Goal: Information Seeking & Learning: Learn about a topic

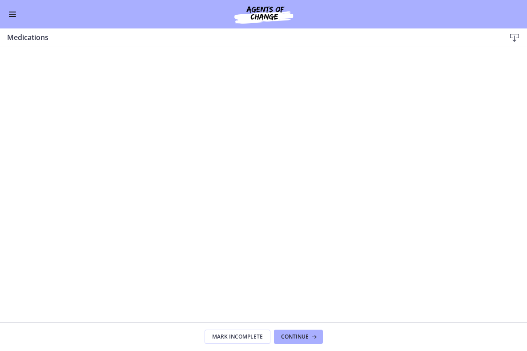
scroll to position [539, 0]
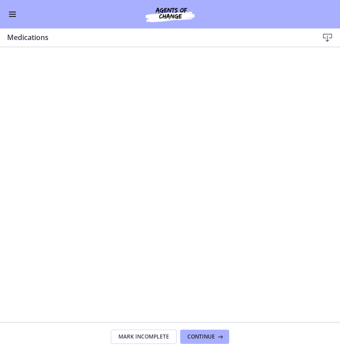
click at [338, 9] on div "Go to Dashboard" at bounding box center [170, 14] width 340 height 28
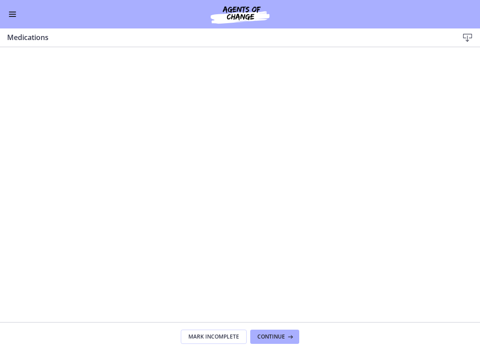
click at [18, 12] on div "Go to Dashboard" at bounding box center [240, 14] width 480 height 28
click at [16, 16] on span "Enable menu" at bounding box center [12, 16] width 7 height 1
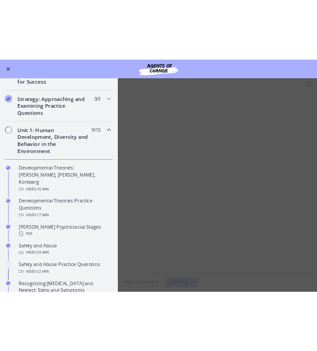
scroll to position [90, 0]
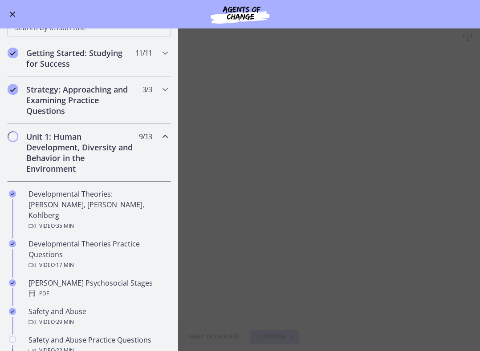
click at [134, 150] on h2 "Unit 1: Human Development, Diversity and Behavior in the Environment" at bounding box center [80, 152] width 109 height 43
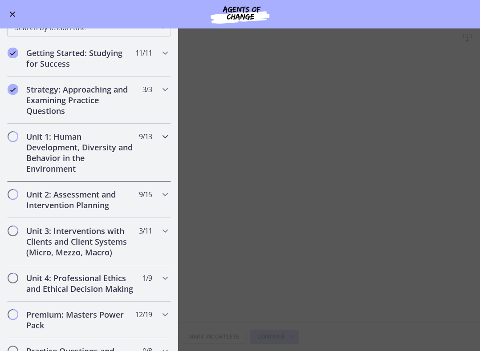
click at [134, 150] on h2 "Unit 1: Human Development, Diversity and Behavior in the Environment" at bounding box center [80, 152] width 109 height 43
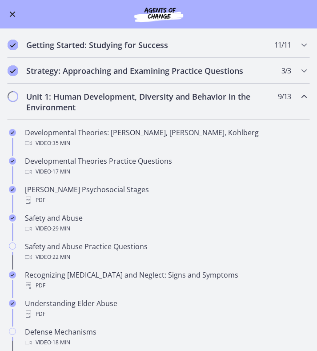
click at [271, 107] on h2 "Unit 1: Human Development, Diversity and Behavior in the Environment" at bounding box center [150, 101] width 248 height 21
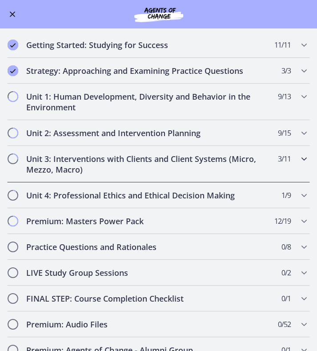
click at [236, 167] on h2 "Unit 3: Interventions with Clients and Client Systems (Micro, Mezzo, Macro)" at bounding box center [150, 163] width 248 height 21
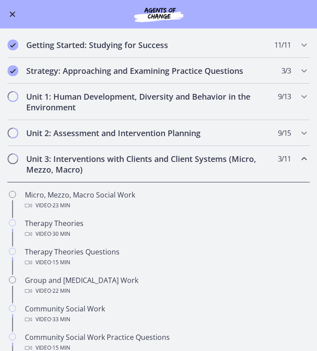
click at [236, 166] on h2 "Unit 3: Interventions with Clients and Client Systems (Micro, Mezzo, Macro)" at bounding box center [150, 163] width 248 height 21
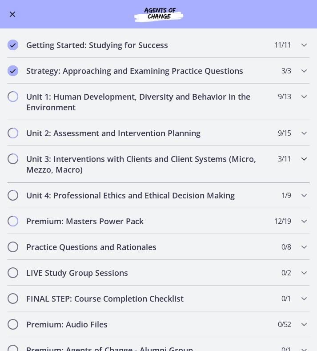
click at [229, 168] on h2 "Unit 3: Interventions with Clients and Client Systems (Micro, Mezzo, Macro)" at bounding box center [150, 163] width 248 height 21
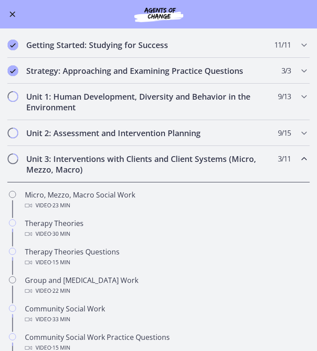
click at [229, 167] on h2 "Unit 3: Interventions with Clients and Client Systems (Micro, Mezzo, Macro)" at bounding box center [150, 163] width 248 height 21
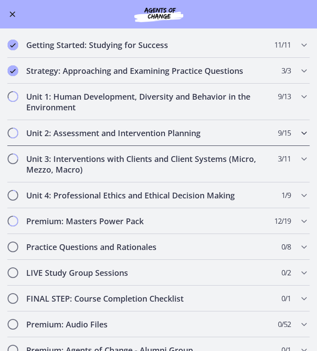
click at [227, 132] on h2 "Unit 2: Assessment and Intervention Planning" at bounding box center [150, 133] width 248 height 11
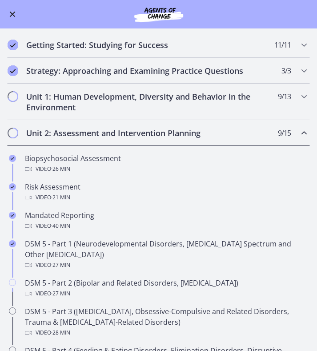
click at [227, 132] on h2 "Unit 2: Assessment and Intervention Planning" at bounding box center [150, 133] width 248 height 11
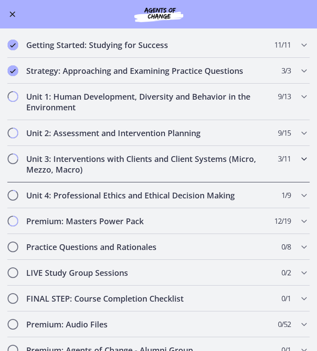
click at [152, 171] on h2 "Unit 3: Interventions with Clients and Client Systems (Micro, Mezzo, Macro)" at bounding box center [150, 163] width 248 height 21
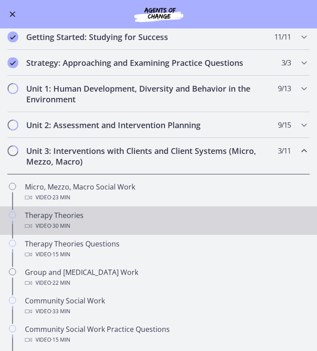
scroll to position [99, 0]
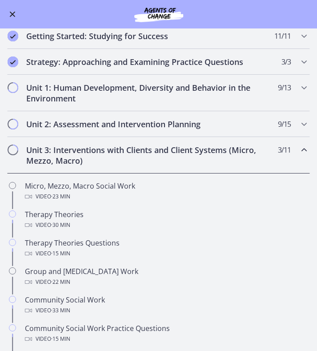
click at [128, 153] on h2 "Unit 3: Interventions with Clients and Client Systems (Micro, Mezzo, Macro)" at bounding box center [150, 155] width 248 height 21
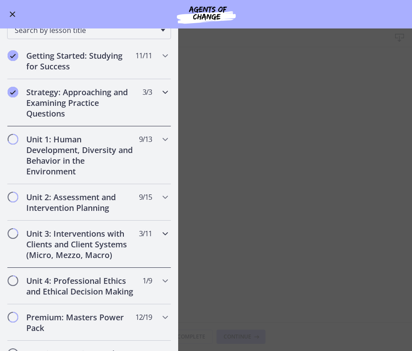
scroll to position [114, 0]
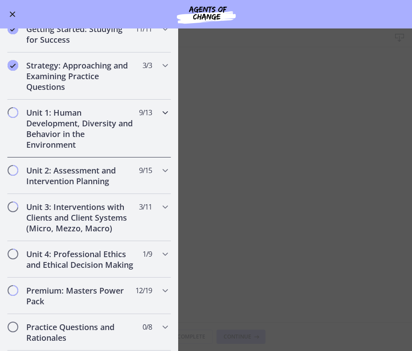
click at [109, 133] on h2 "Unit 1: Human Development, Diversity and Behavior in the Environment" at bounding box center [80, 128] width 109 height 43
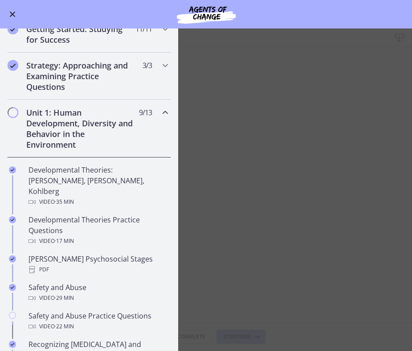
click at [109, 131] on h2 "Unit 1: Human Development, Diversity and Behavior in the Environment" at bounding box center [80, 128] width 109 height 43
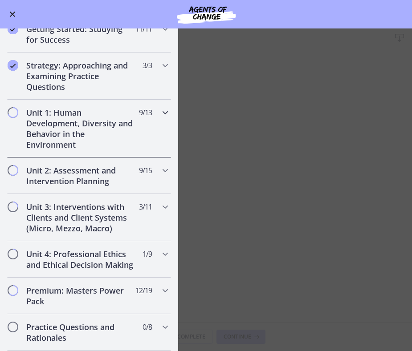
click at [109, 131] on h2 "Unit 1: Human Development, Diversity and Behavior in the Environment" at bounding box center [80, 128] width 109 height 43
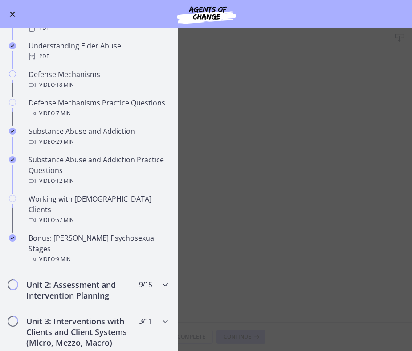
scroll to position [448, 0]
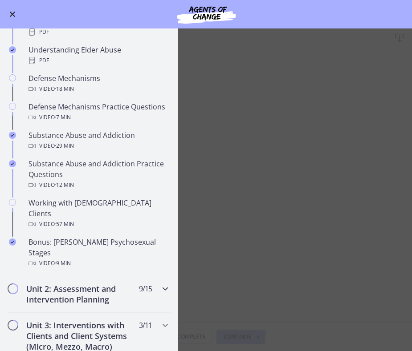
click at [52, 283] on h2 "Unit 2: Assessment and Intervention Planning" at bounding box center [80, 293] width 109 height 21
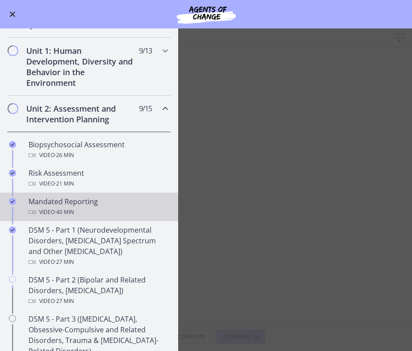
scroll to position [166, 0]
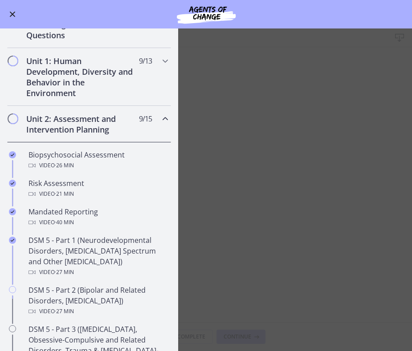
click at [156, 120] on div "Unit 2: Assessment and Intervention Planning 9 / 15 Completed" at bounding box center [89, 124] width 164 height 36
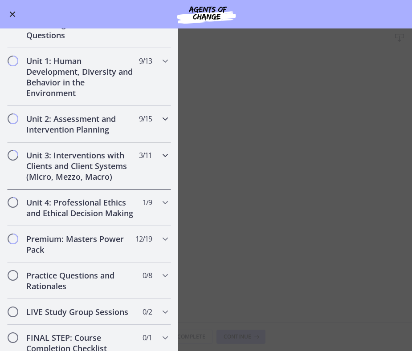
scroll to position [184, 0]
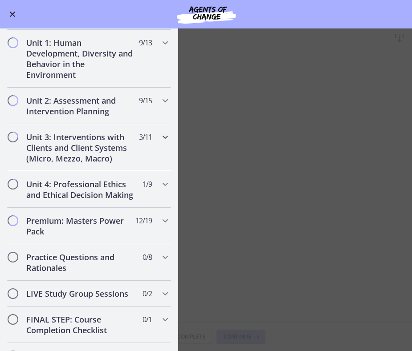
click at [149, 141] on span "3 / 11 Completed" at bounding box center [145, 137] width 13 height 11
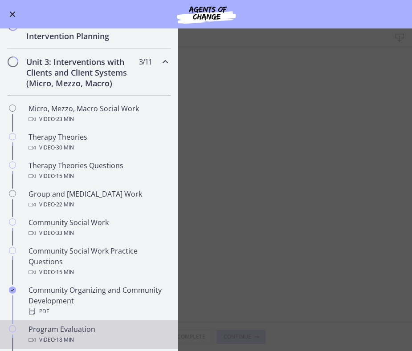
scroll to position [206, 0]
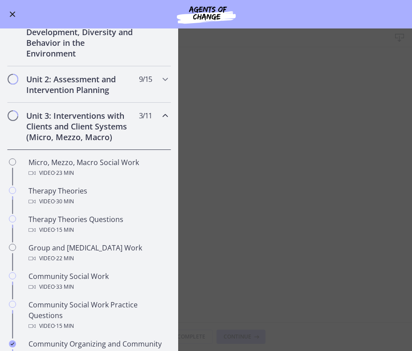
click at [147, 138] on div "Unit 3: Interventions with Clients and Client Systems (Micro, Mezzo, Macro) 3 /…" at bounding box center [89, 126] width 164 height 47
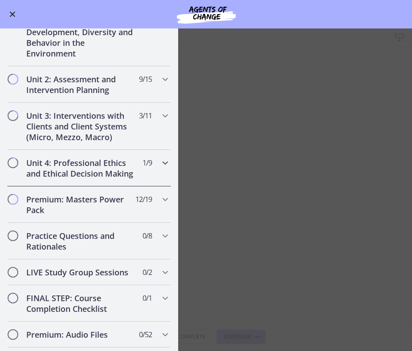
click at [120, 166] on h2 "Unit 4: Professional Ethics and Ethical Decision Making" at bounding box center [80, 167] width 109 height 21
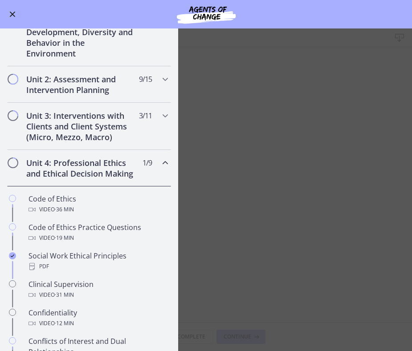
click at [120, 166] on h2 "Unit 4: Professional Ethics and Ethical Decision Making" at bounding box center [80, 167] width 109 height 21
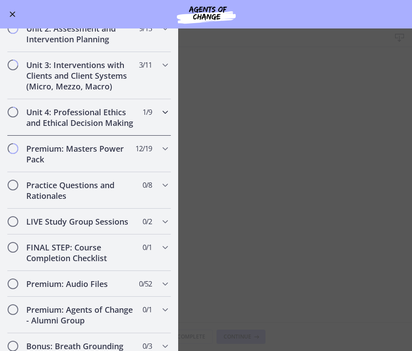
scroll to position [293, 0]
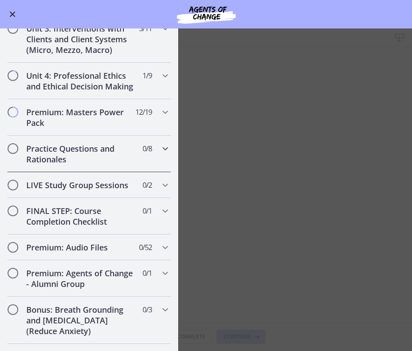
click at [126, 156] on h2 "Practice Questions and Rationales" at bounding box center [80, 153] width 109 height 21
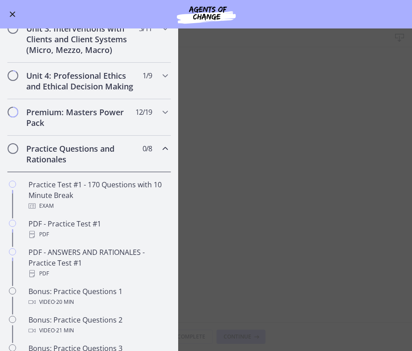
click at [126, 156] on h2 "Practice Questions and Rationales" at bounding box center [80, 153] width 109 height 21
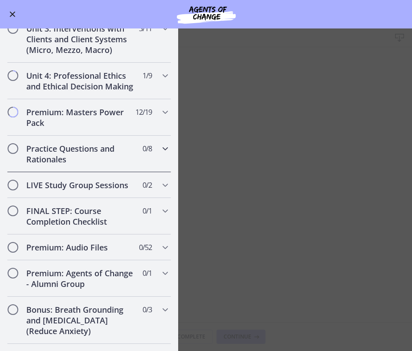
click at [127, 158] on h2 "Practice Questions and Rationales" at bounding box center [80, 153] width 109 height 21
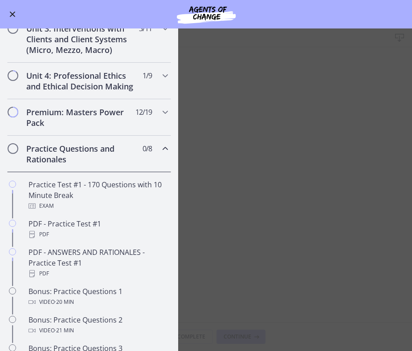
click at [101, 163] on h2 "Practice Questions and Rationales" at bounding box center [80, 153] width 109 height 21
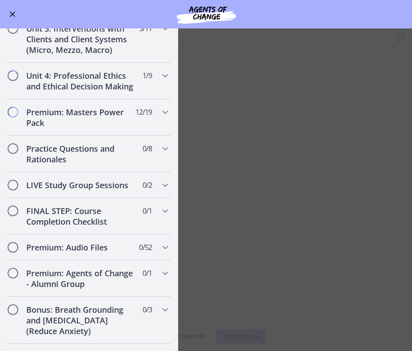
click at [224, 105] on main "Medications Download Enable fullscreen Mark Incomplete Continue" at bounding box center [206, 189] width 412 height 323
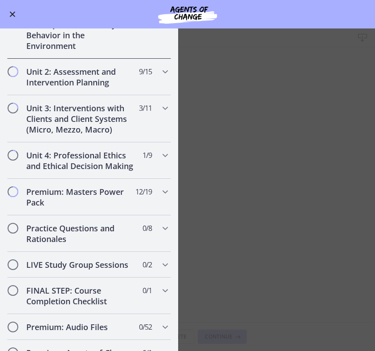
scroll to position [215, 0]
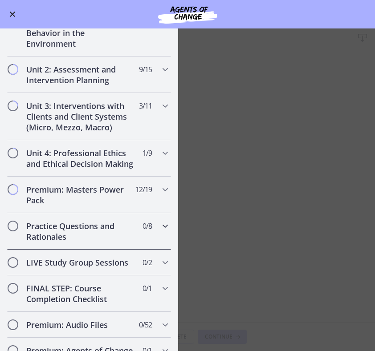
click at [84, 234] on h2 "Practice Questions and Rationales" at bounding box center [80, 231] width 109 height 21
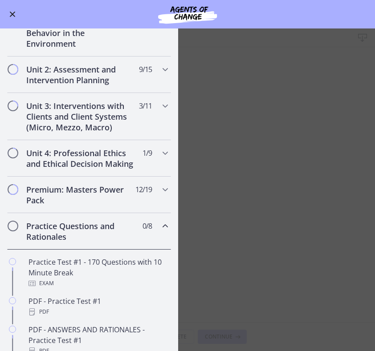
click at [84, 237] on h2 "Practice Questions and Rationales" at bounding box center [80, 231] width 109 height 21
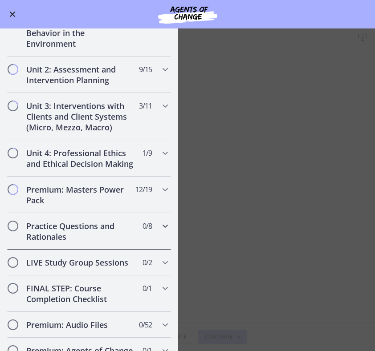
click at [84, 236] on h2 "Practice Questions and Rationales" at bounding box center [80, 231] width 109 height 21
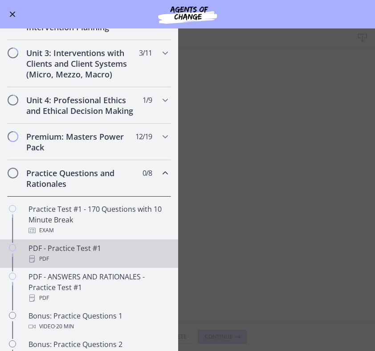
scroll to position [279, 0]
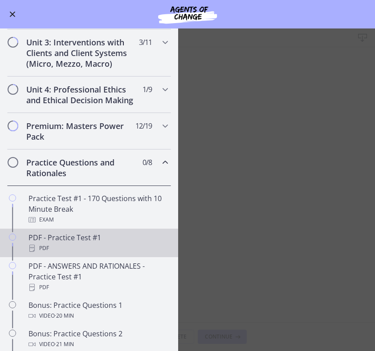
click at [71, 238] on div "PDF - Practice Test #1 PDF" at bounding box center [97, 242] width 139 height 21
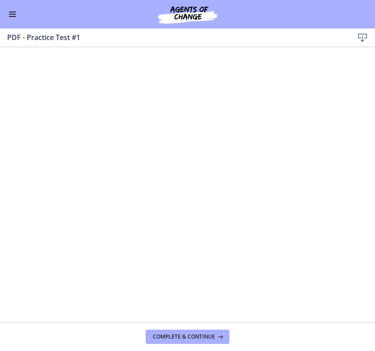
click at [366, 37] on icon at bounding box center [362, 37] width 11 height 11
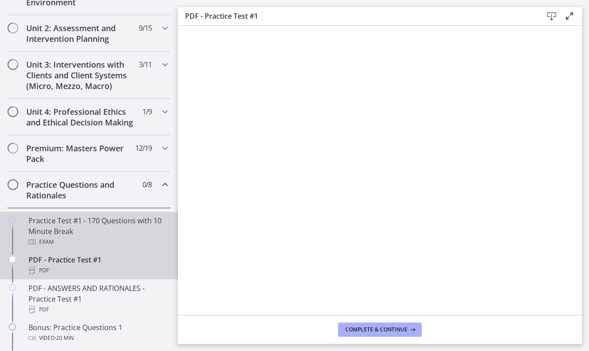
scroll to position [309, 0]
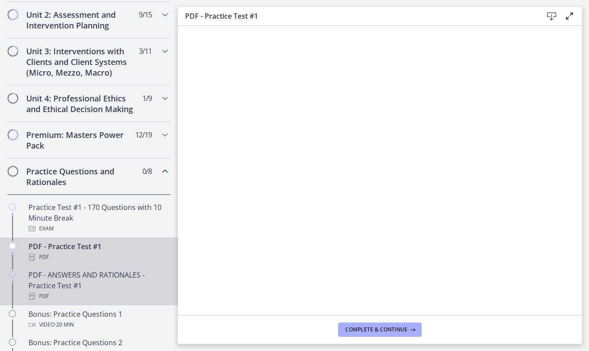
click at [63, 292] on div "PDF" at bounding box center [97, 296] width 139 height 11
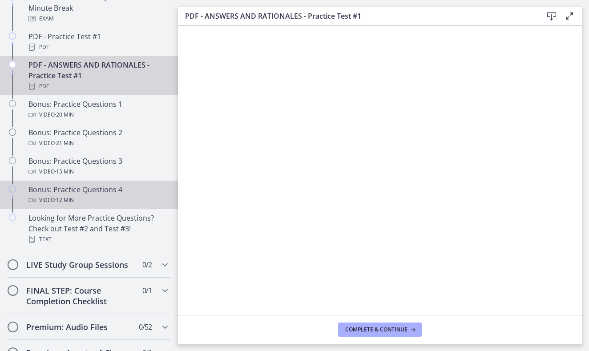
scroll to position [521, 0]
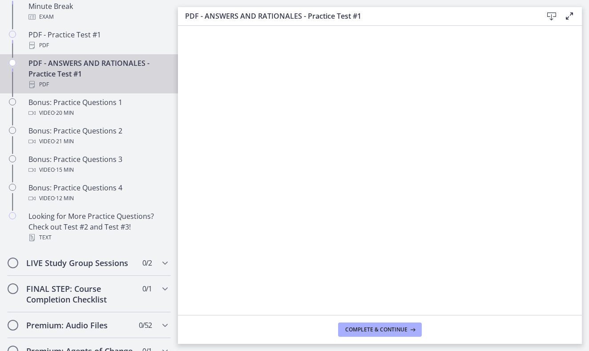
click at [527, 16] on icon at bounding box center [551, 16] width 11 height 11
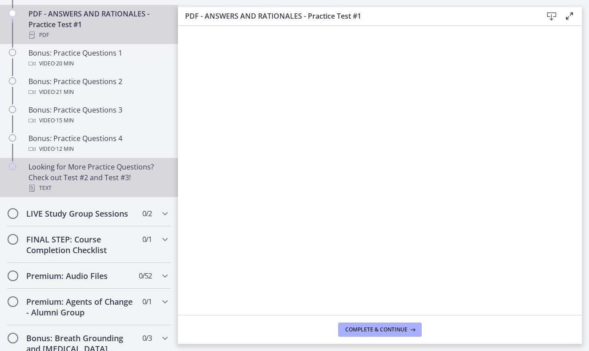
scroll to position [606, 0]
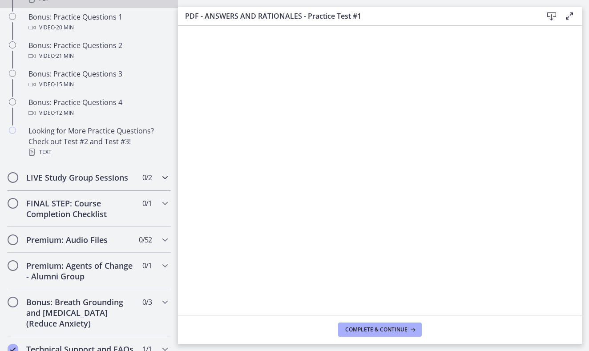
click at [127, 185] on div "LIVE Study Group Sessions 0 / 2 Completed" at bounding box center [89, 178] width 164 height 26
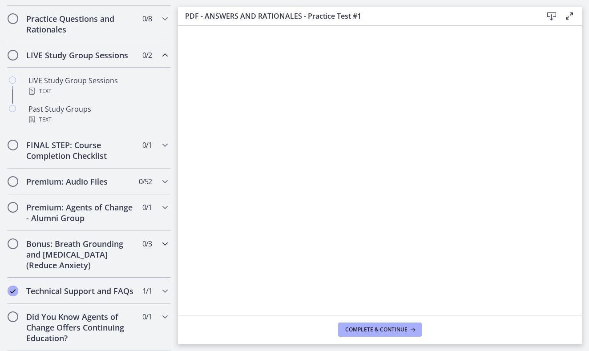
scroll to position [0, 0]
click at [89, 328] on h2 "Did You Know Agents of Change Offers Continuing Education?" at bounding box center [80, 327] width 109 height 32
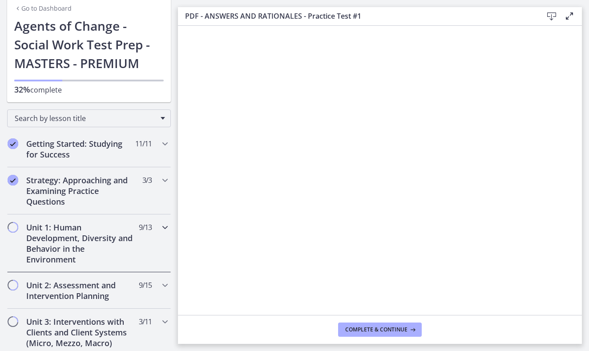
scroll to position [40, 0]
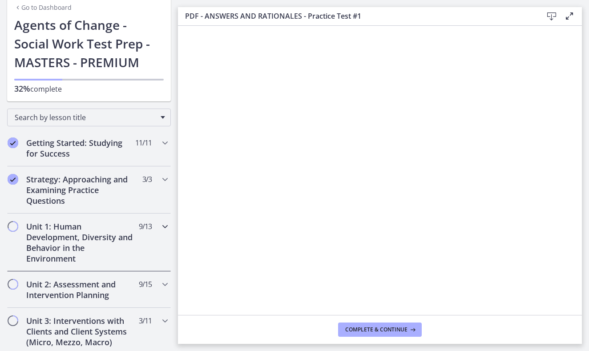
click at [111, 240] on h2 "Unit 1: Human Development, Diversity and Behavior in the Environment" at bounding box center [80, 242] width 109 height 43
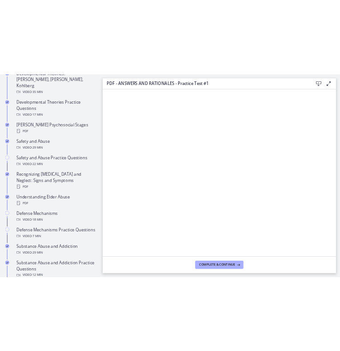
scroll to position [0, 0]
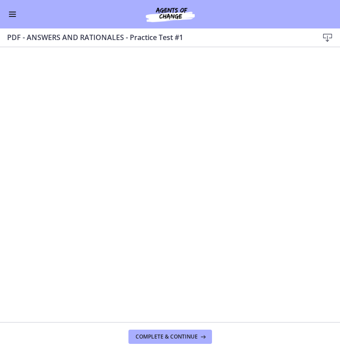
click at [8, 8] on div "Go to Dashboard" at bounding box center [170, 14] width 340 height 28
click at [10, 15] on button "Enable menu" at bounding box center [12, 14] width 11 height 11
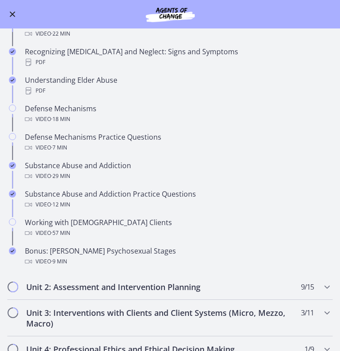
scroll to position [310, 0]
